Goal: Information Seeking & Learning: Learn about a topic

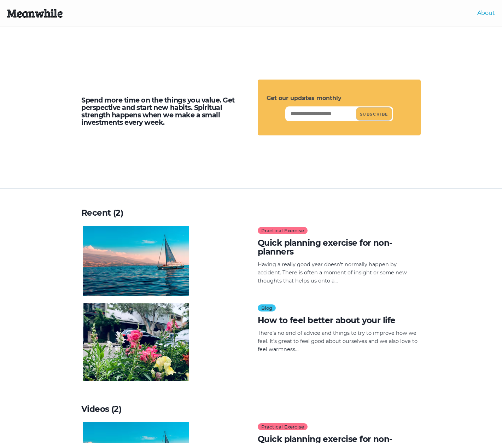
click at [489, 12] on link "About" at bounding box center [486, 13] width 18 height 7
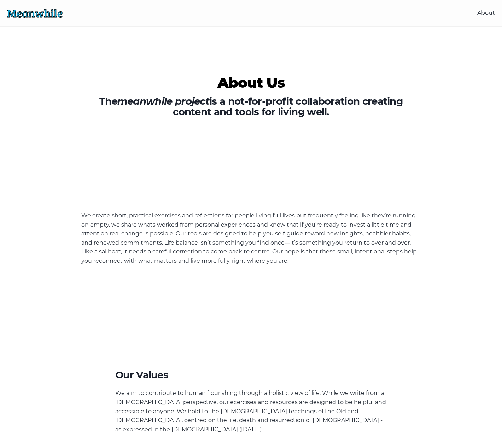
click at [41, 15] on link "Meanwhile" at bounding box center [35, 12] width 56 height 15
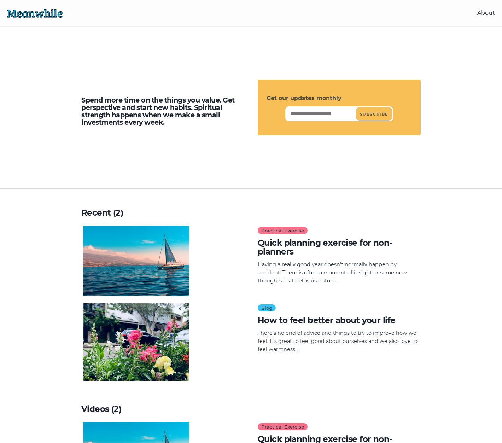
click at [28, 16] on link "Meanwhile" at bounding box center [35, 12] width 56 height 15
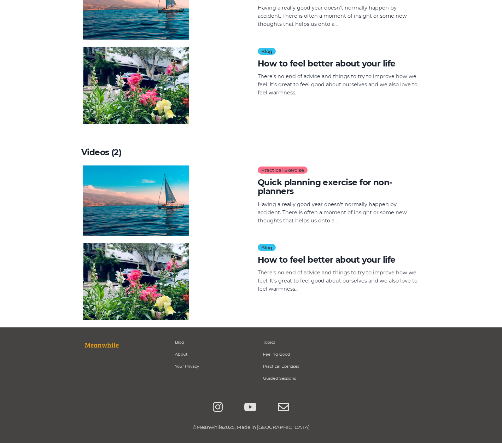
scroll to position [271, 0]
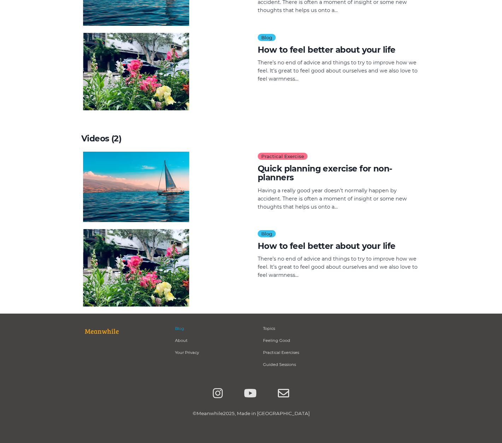
click at [181, 329] on link "Blog" at bounding box center [179, 328] width 9 height 5
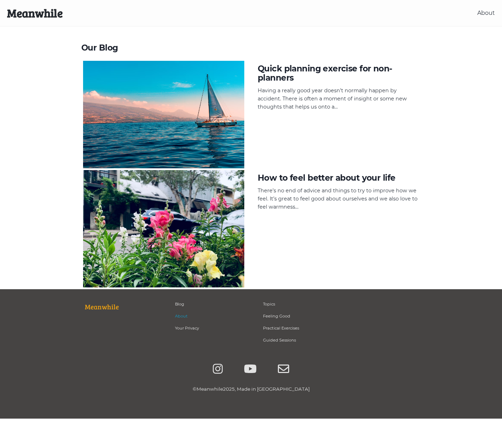
click at [180, 316] on link "About" at bounding box center [181, 316] width 13 height 5
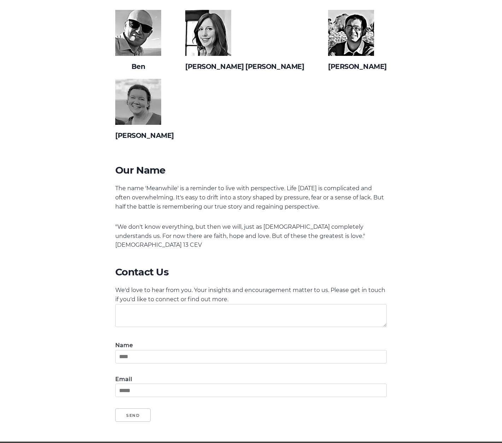
scroll to position [703, 0]
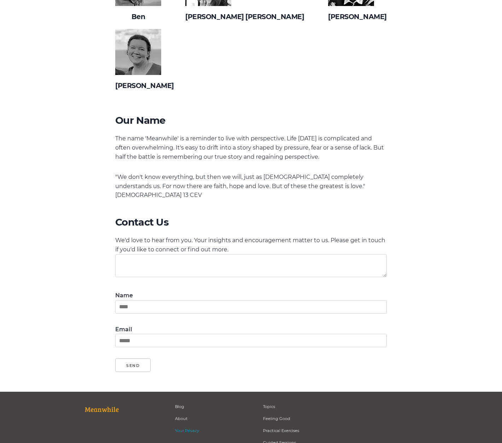
click at [193, 428] on link "Your Privacy" at bounding box center [187, 430] width 24 height 5
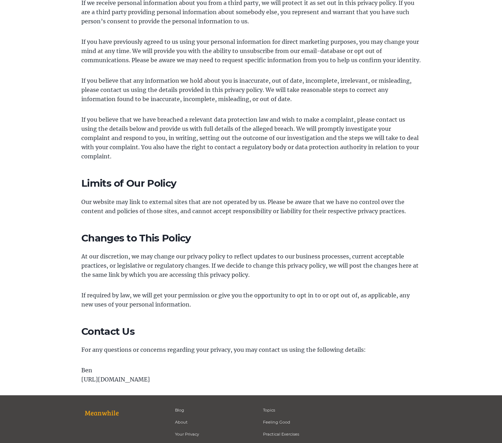
scroll to position [1195, 0]
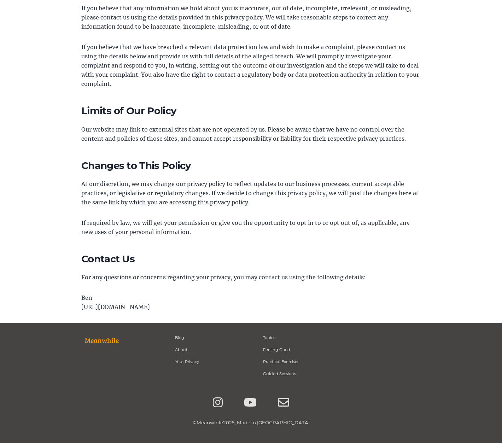
click at [156, 297] on p "Ben [URL][DOMAIN_NAME]" at bounding box center [250, 302] width 339 height 18
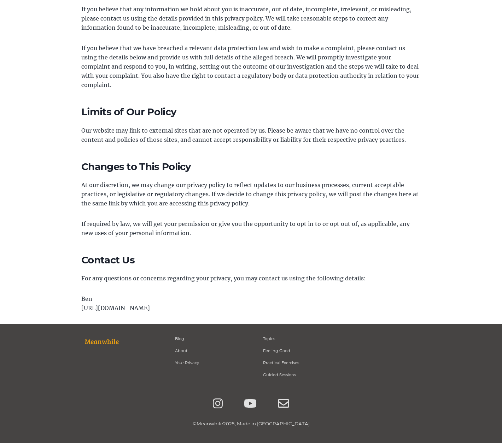
click at [170, 298] on p "Ben [URL][DOMAIN_NAME]" at bounding box center [250, 303] width 339 height 18
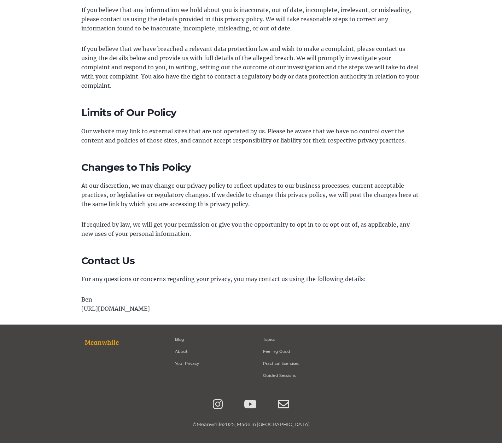
drag, startPoint x: 172, startPoint y: 301, endPoint x: 187, endPoint y: 300, distance: 14.9
click at [173, 301] on p "Ben [URL][DOMAIN_NAME]" at bounding box center [250, 304] width 339 height 18
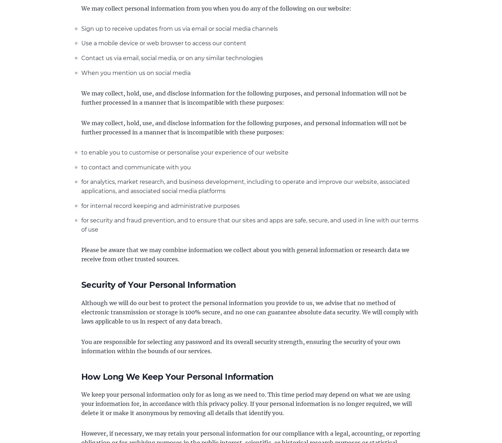
scroll to position [415, 0]
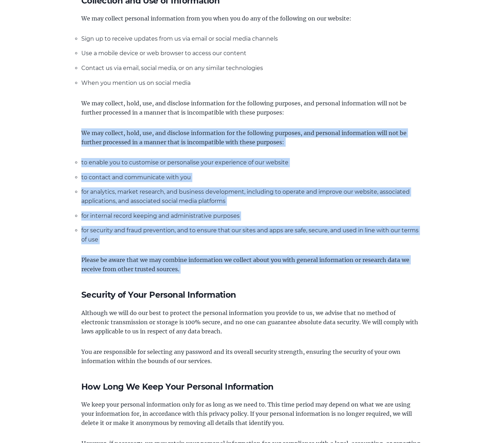
drag, startPoint x: 81, startPoint y: 130, endPoint x: 209, endPoint y: 277, distance: 194.0
click at [208, 278] on div "Privacy Policy Your privacy is important to us. It is Meanwhile's policy to res…" at bounding box center [250, 365] width 339 height 1475
copy div "We may collect, hold, use, and disclose information for the following purposes,…"
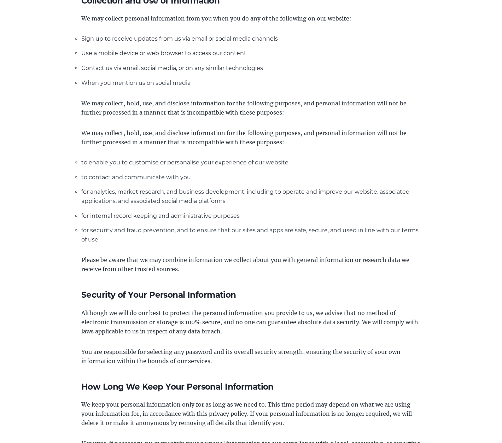
click at [68, 183] on main "Privacy Policy Your privacy is important to us. It is Meanwhile's policy to res…" at bounding box center [251, 365] width 502 height 1475
drag, startPoint x: 74, startPoint y: 161, endPoint x: 80, endPoint y: 170, distance: 11.5
click at [80, 170] on main "Privacy Policy Your privacy is important to us. It is Meanwhile's policy to res…" at bounding box center [251, 365] width 502 height 1475
copy li "to enable you to customise or personalise your experience of our website"
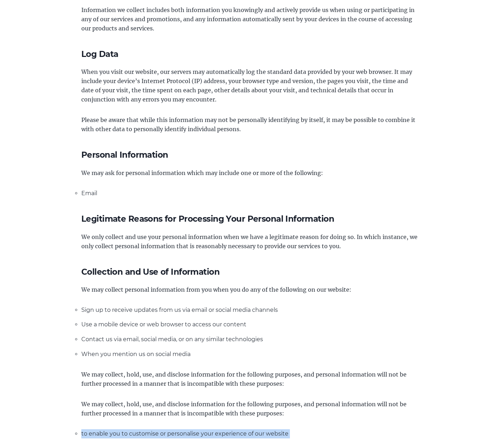
scroll to position [0, 0]
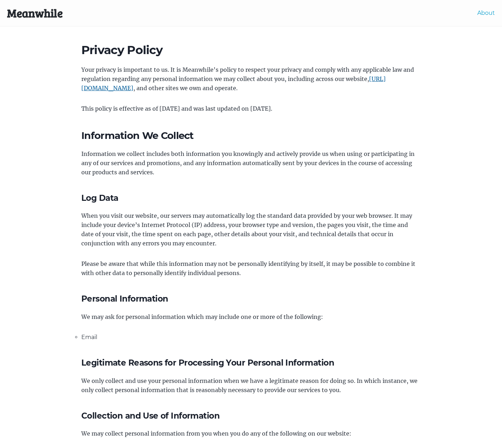
click at [487, 15] on link "About" at bounding box center [486, 13] width 18 height 7
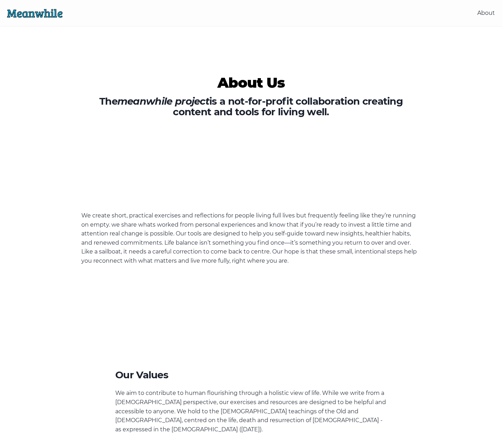
click at [32, 12] on link "Meanwhile" at bounding box center [35, 12] width 56 height 15
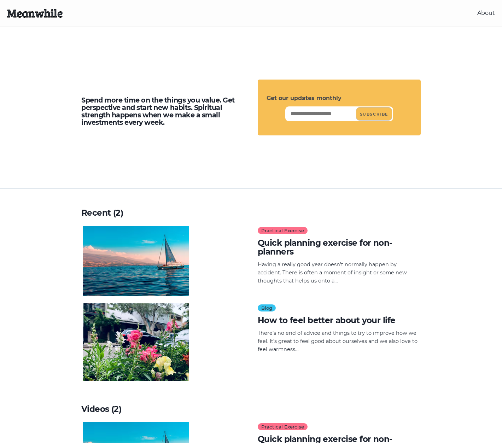
click at [300, 245] on h4 "Quick planning exercise for non-planners" at bounding box center [338, 248] width 161 height 18
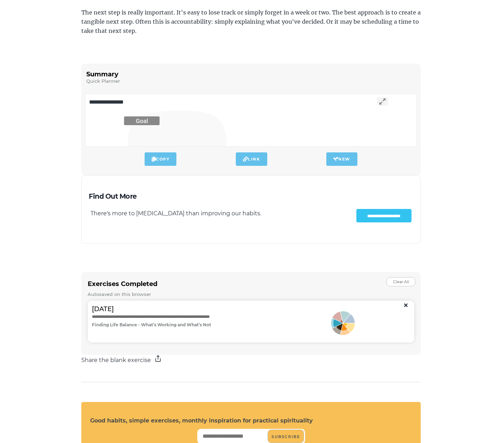
scroll to position [2271, 0]
click at [356, 213] on input "**********" at bounding box center [383, 215] width 55 height 13
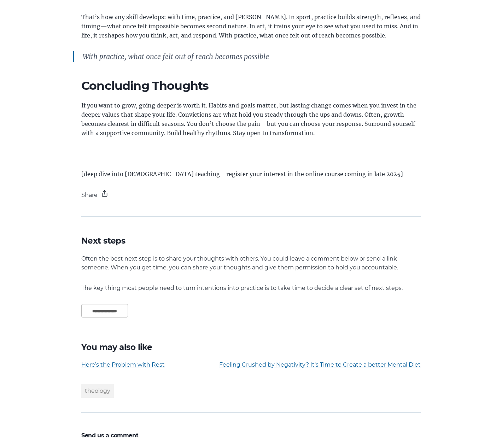
scroll to position [1065, 0]
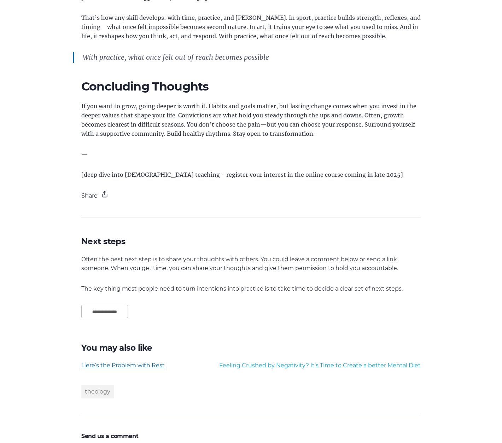
click at [346, 362] on link "Feeling Crushed by Negativity? It's Time to Create a better Mental Diet" at bounding box center [320, 365] width 202 height 7
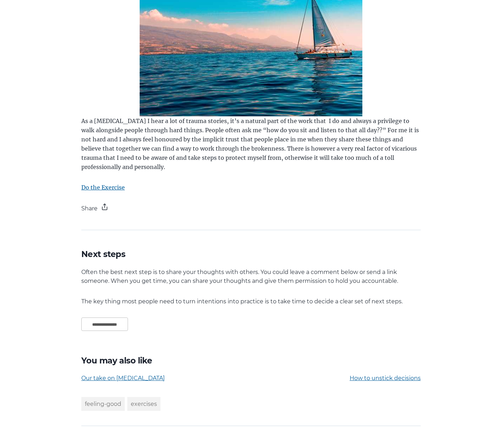
scroll to position [374, 0]
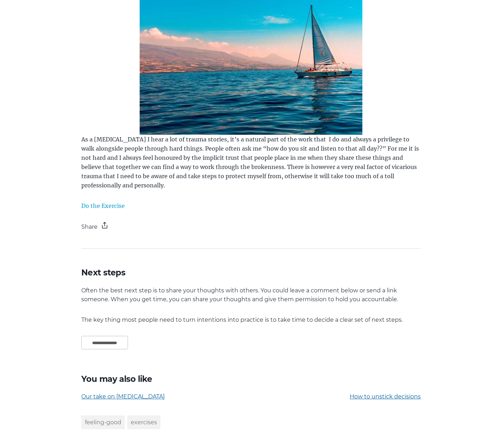
click at [114, 207] on link "Do the Exercise" at bounding box center [102, 205] width 43 height 7
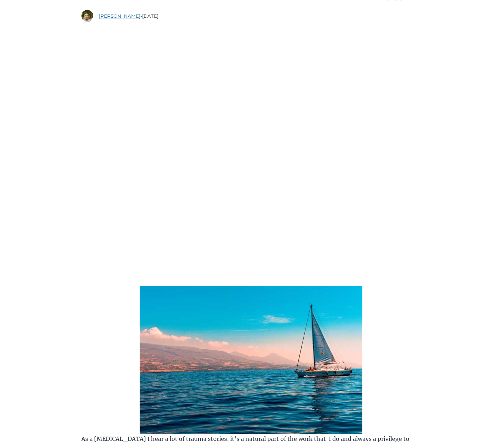
scroll to position [0, 0]
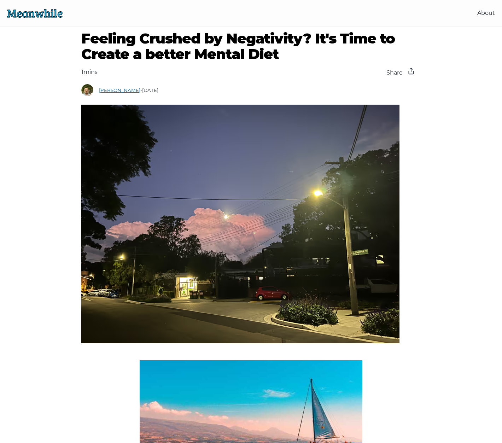
click at [55, 14] on link "Meanwhile" at bounding box center [35, 12] width 56 height 15
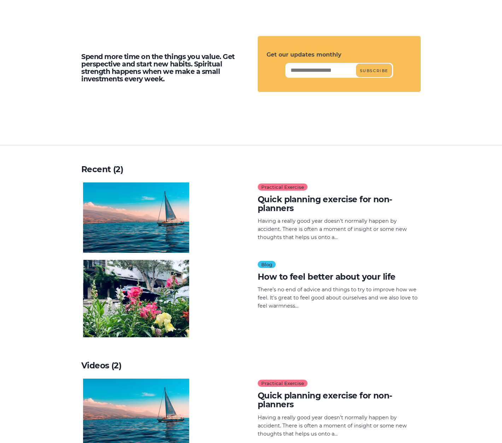
scroll to position [41, 0]
